Goal: Navigation & Orientation: Find specific page/section

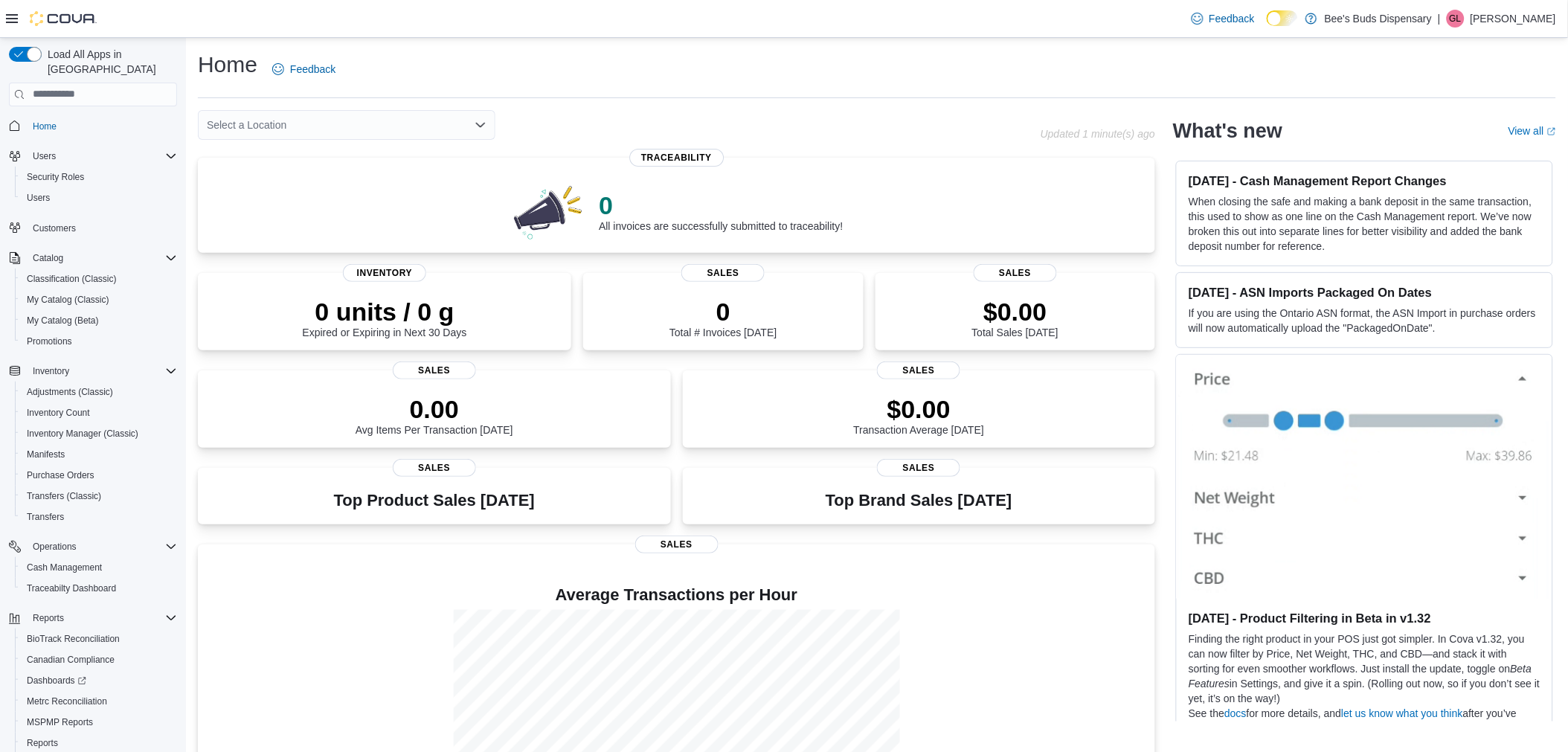
click at [470, 130] on div "Select a Location" at bounding box center [346, 125] width 297 height 30
click at [540, 115] on html "Feedback Dark Mode Bee's Buds Dispensary | [PERSON_NAME] [PERSON_NAME] Load All…" at bounding box center [784, 376] width 1568 height 752
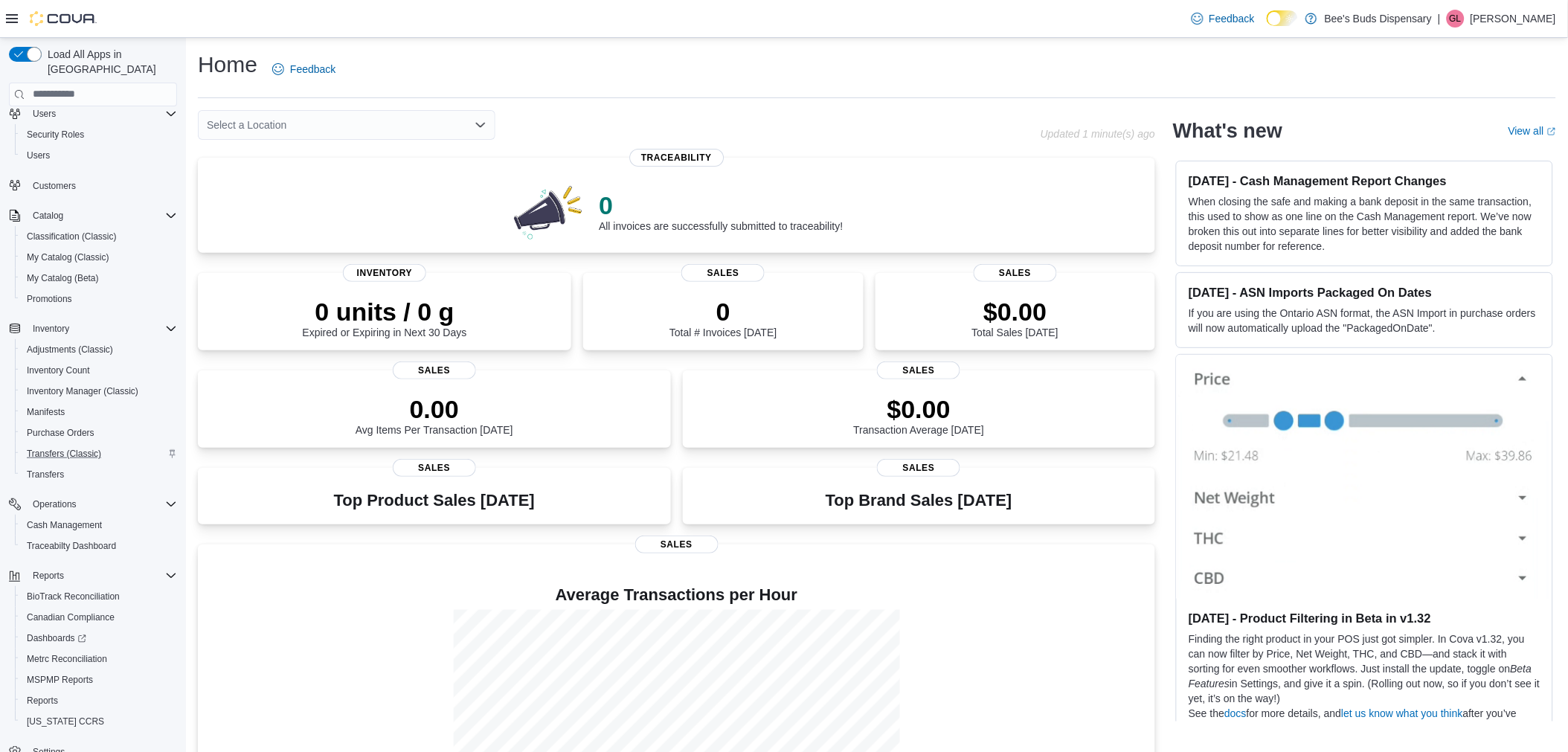
scroll to position [62, 0]
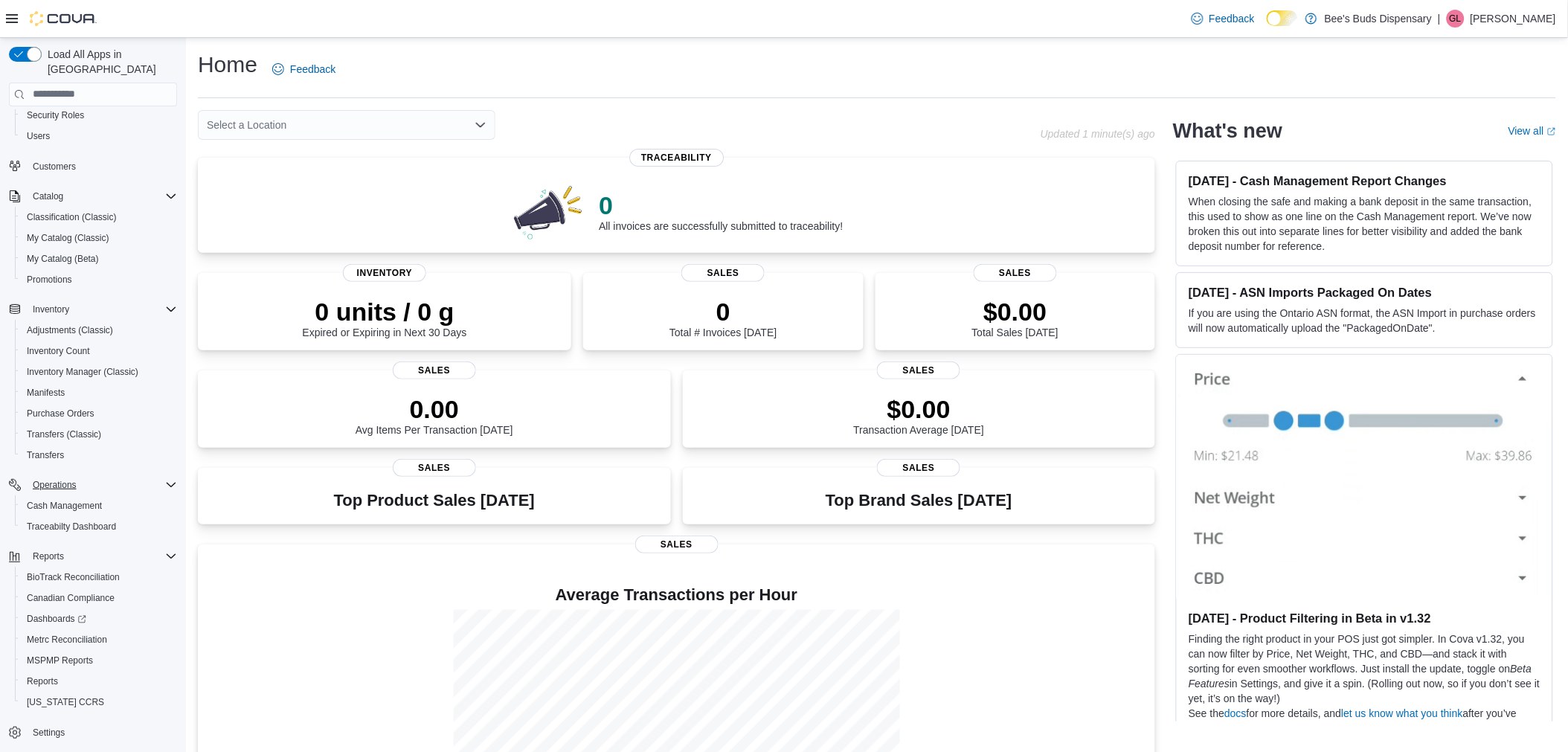
click at [169, 479] on icon "Complex example" at bounding box center [170, 484] width 12 height 12
click at [168, 550] on icon "Complex example" at bounding box center [170, 556] width 12 height 12
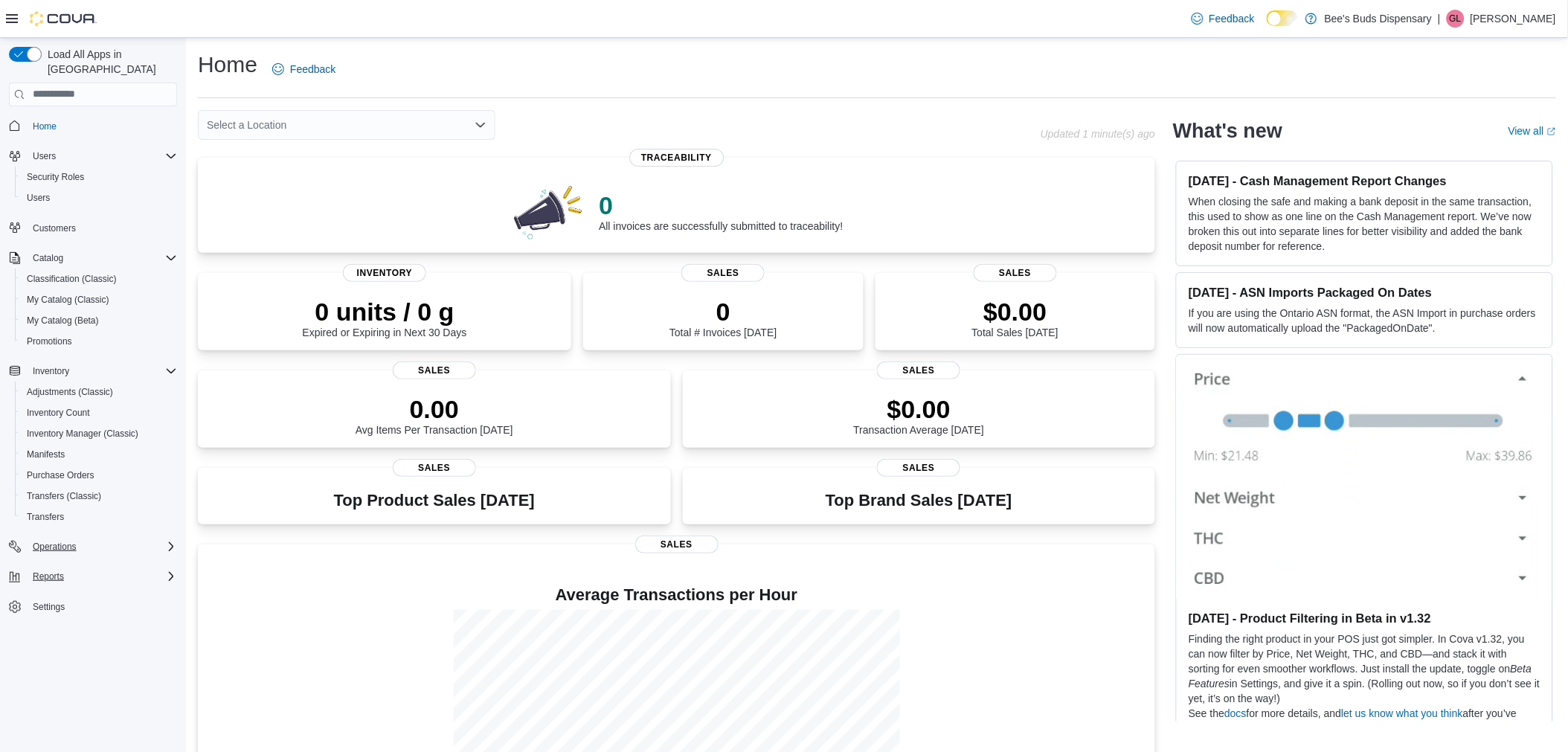
scroll to position [0, 0]
click at [167, 369] on icon "Complex example" at bounding box center [171, 370] width 9 height 5
